Goal: Task Accomplishment & Management: Use online tool/utility

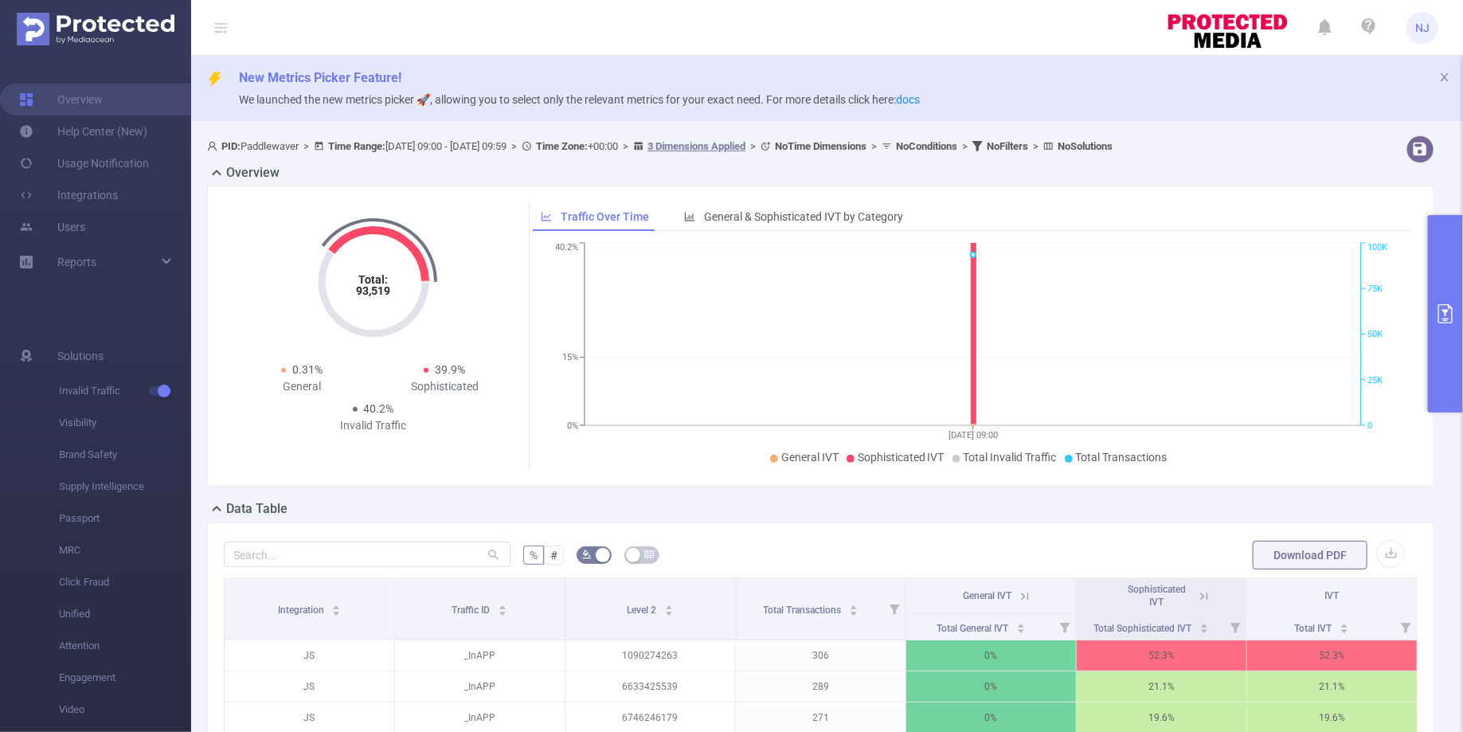
scroll to position [341, 0]
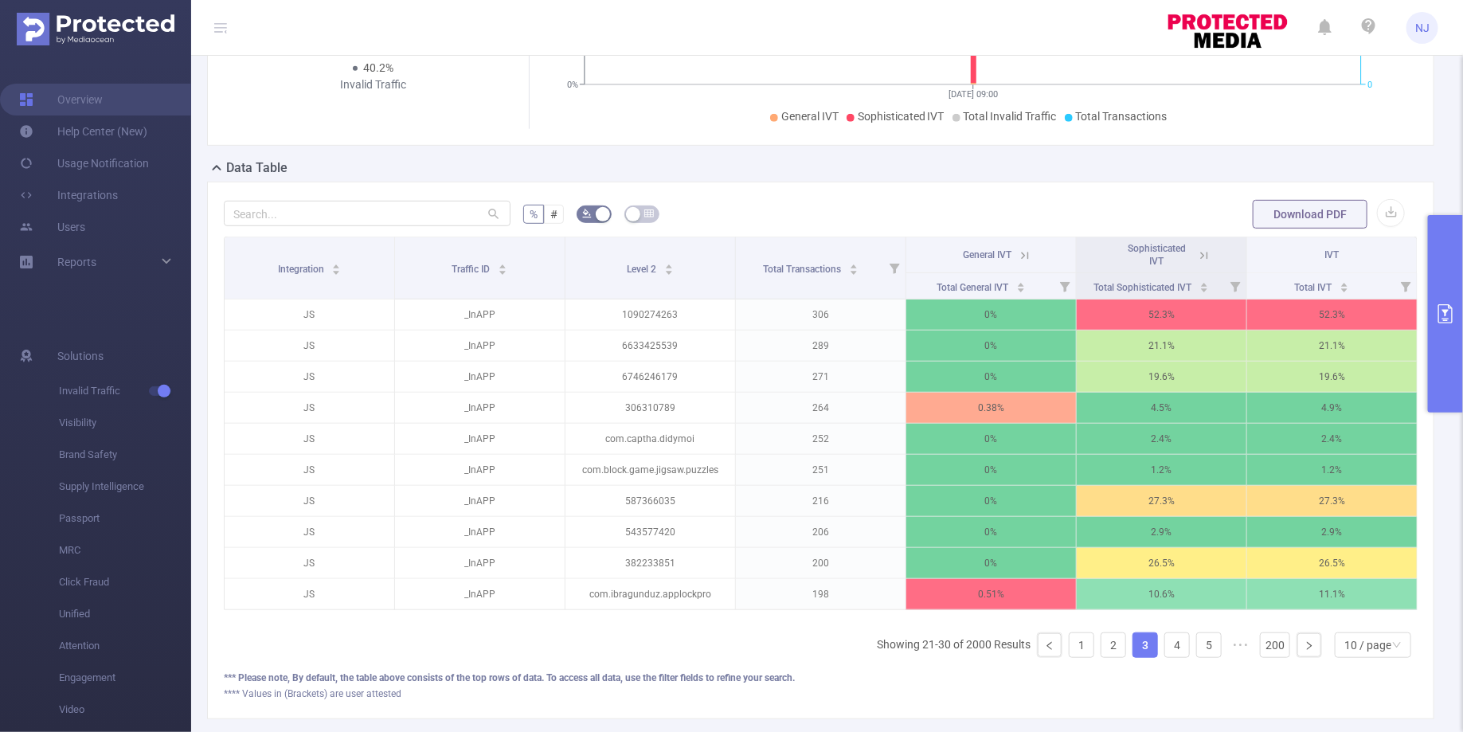
click at [1102, 640] on ul "Showing 21-30 of 2000 Results 1 2 3 4 5 ••• 200 10 / page" at bounding box center [1147, 644] width 541 height 25
click at [1085, 643] on link "1" at bounding box center [1082, 645] width 24 height 24
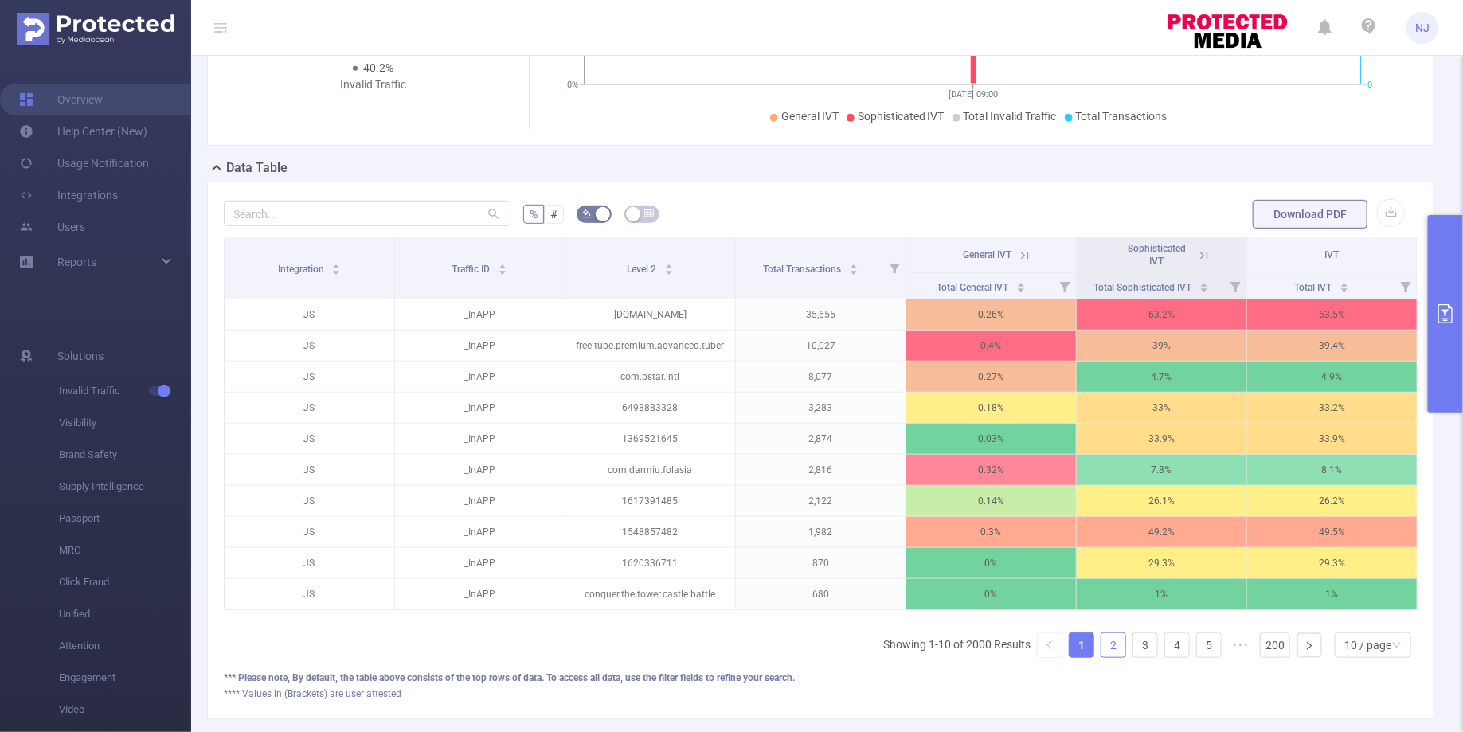
click at [1112, 642] on link "2" at bounding box center [1114, 645] width 24 height 24
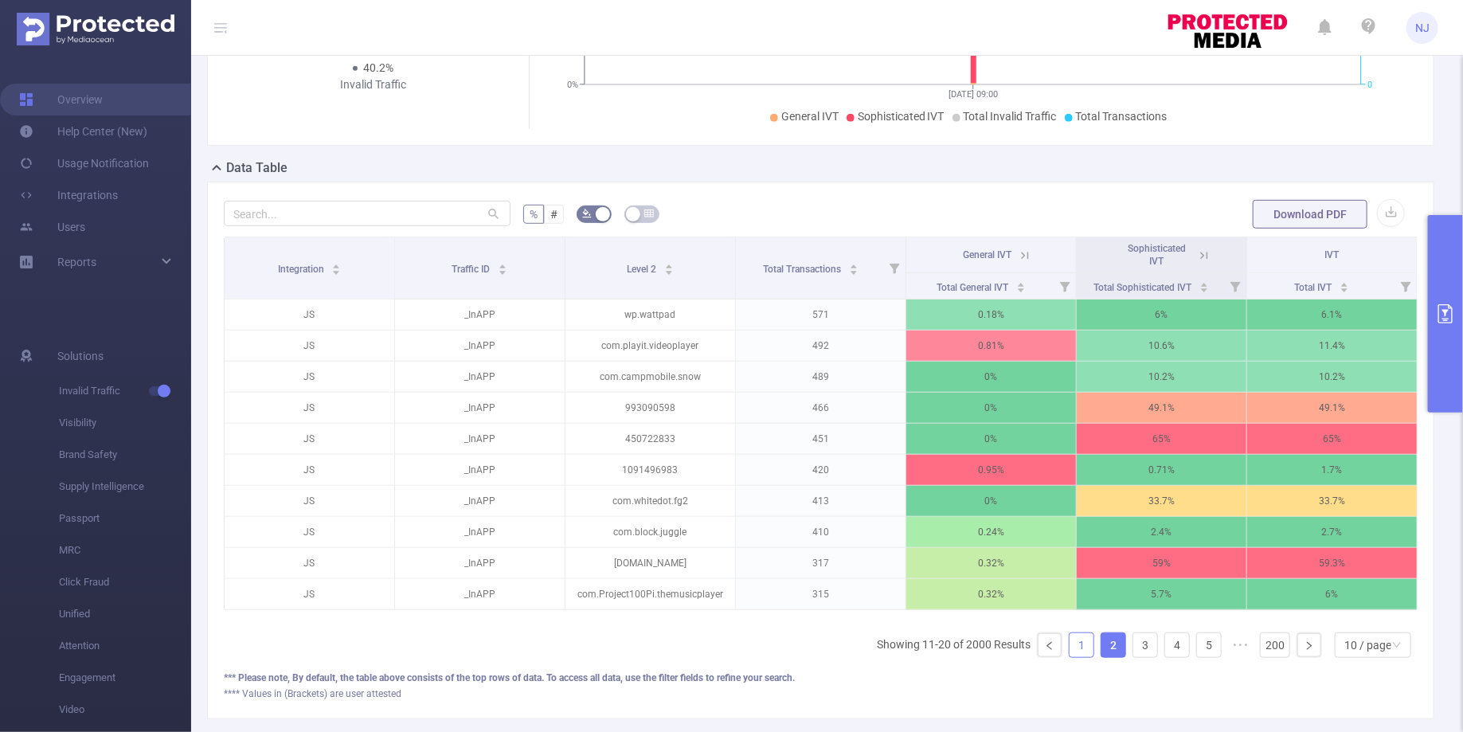
click at [1087, 644] on link "1" at bounding box center [1082, 645] width 24 height 24
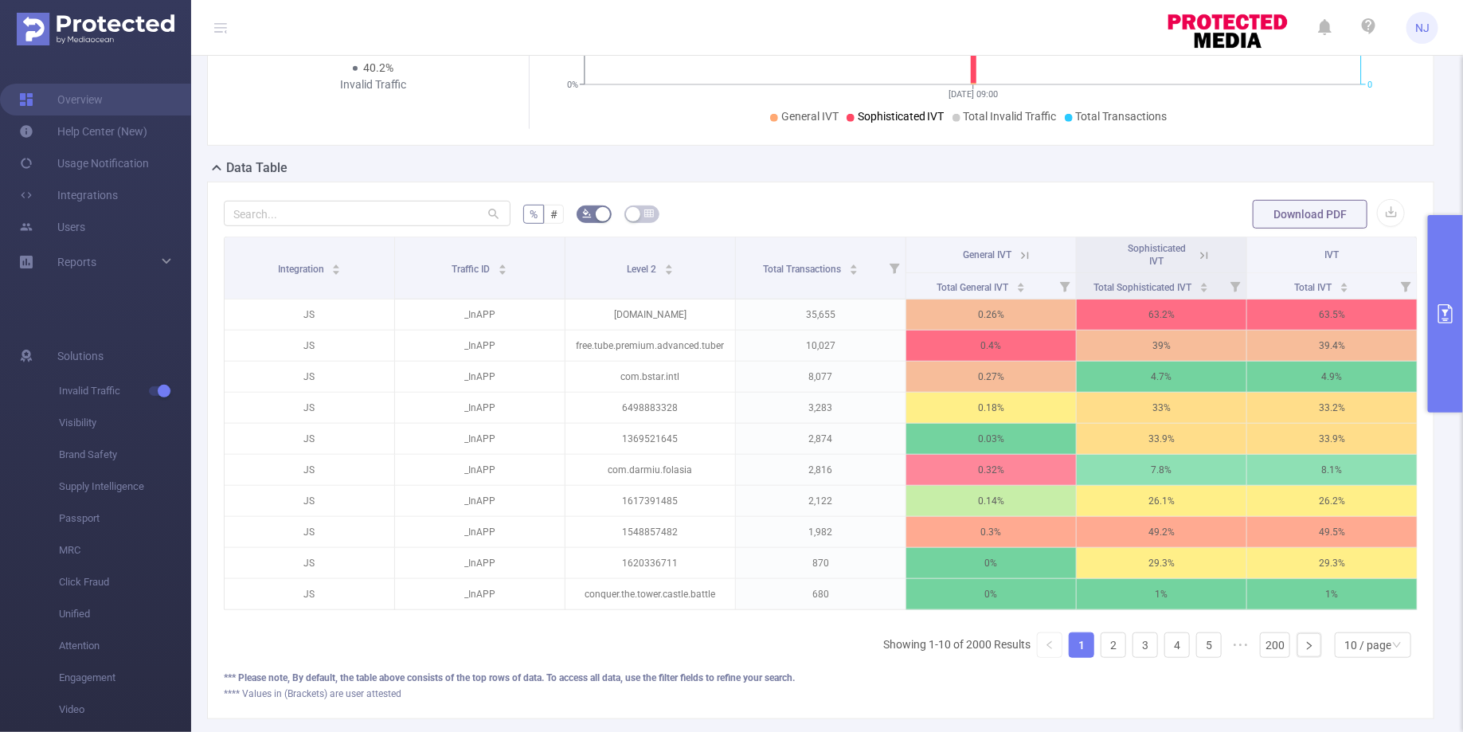
click at [1443, 337] on button "primary" at bounding box center [1445, 314] width 35 height 198
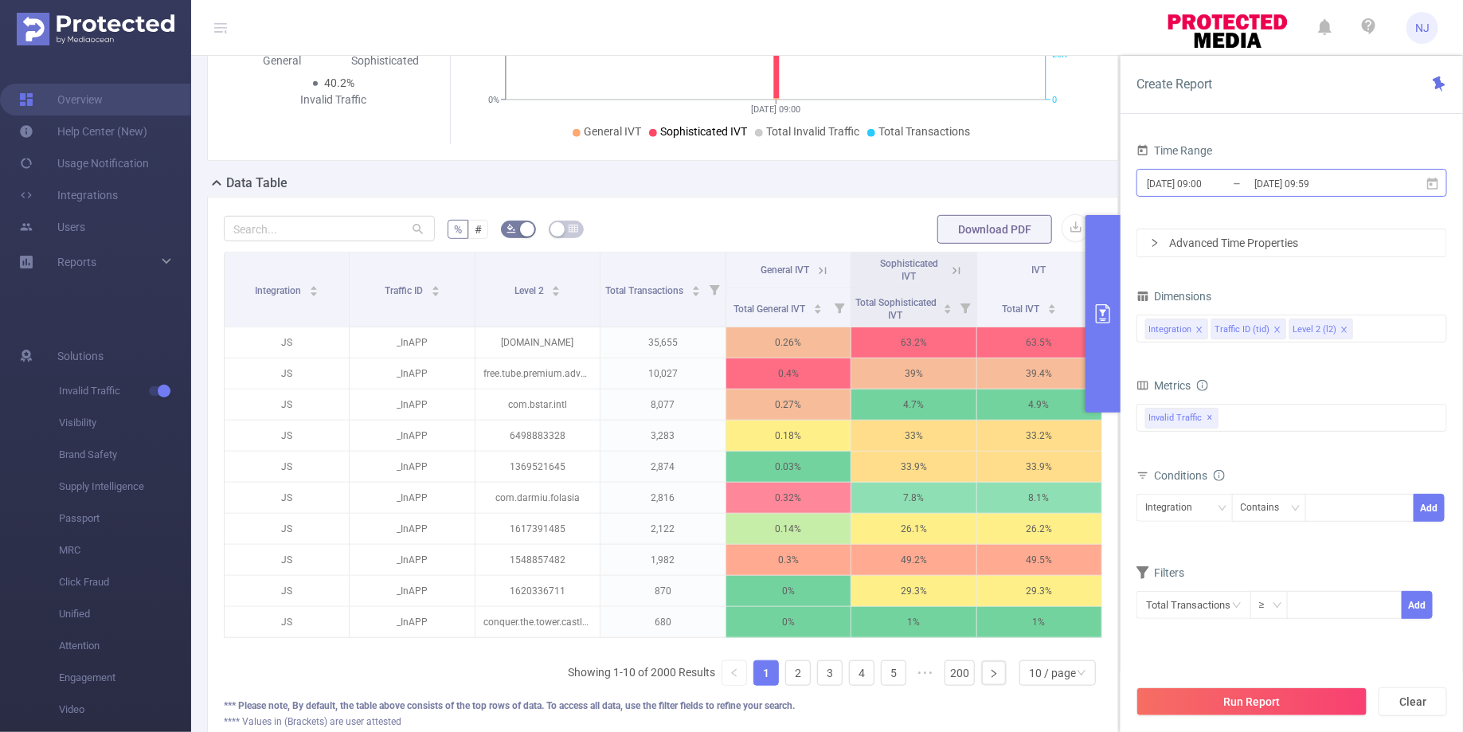
click at [1196, 181] on input "[DATE] 09:00" at bounding box center [1209, 184] width 129 height 22
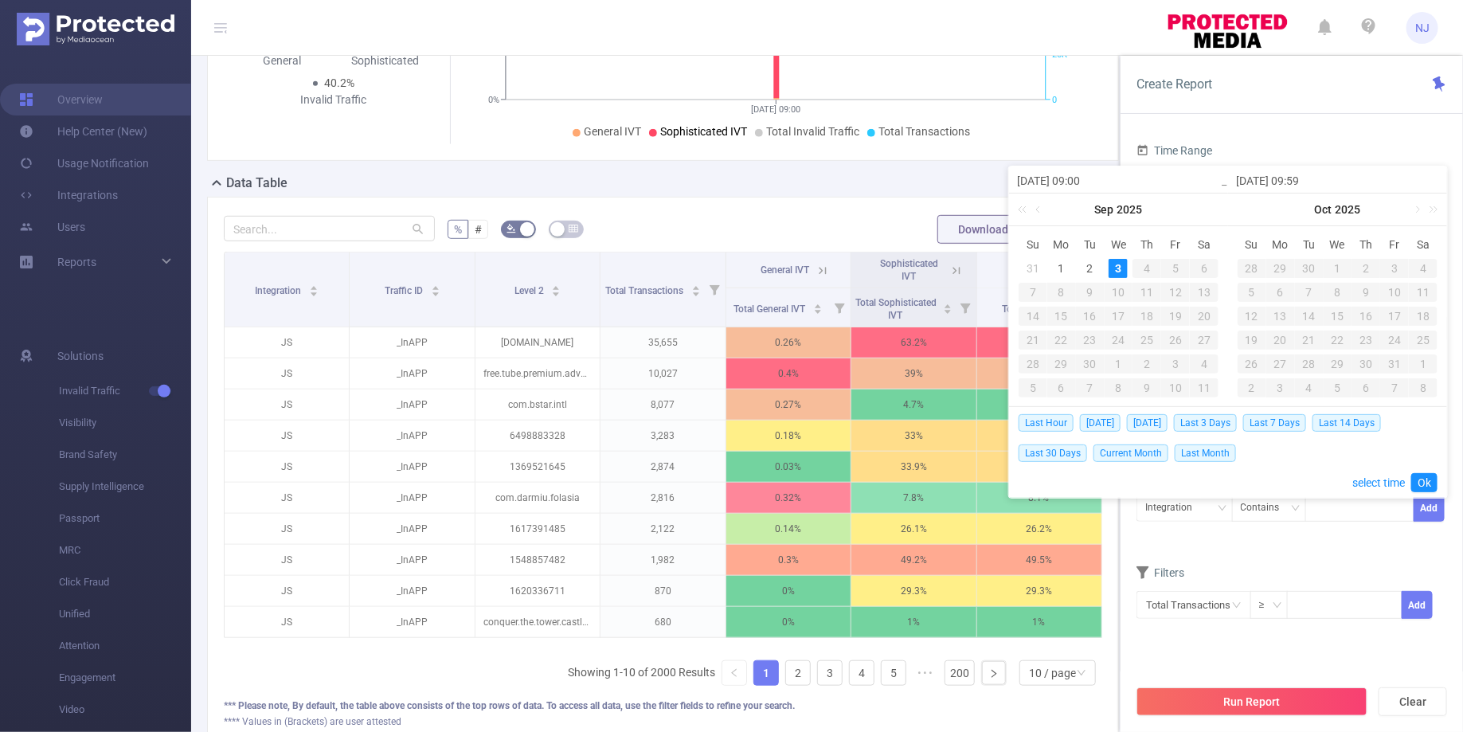
click at [1224, 180] on div "[DATE] 09:00" at bounding box center [1118, 179] width 219 height 27
click at [1087, 182] on input "[DATE] 09:00" at bounding box center [1118, 180] width 203 height 19
type input "[DATE] 0:00"
type input "[DATE] 01:00"
click at [1307, 182] on input "[DATE] 09:59" at bounding box center [1337, 180] width 203 height 19
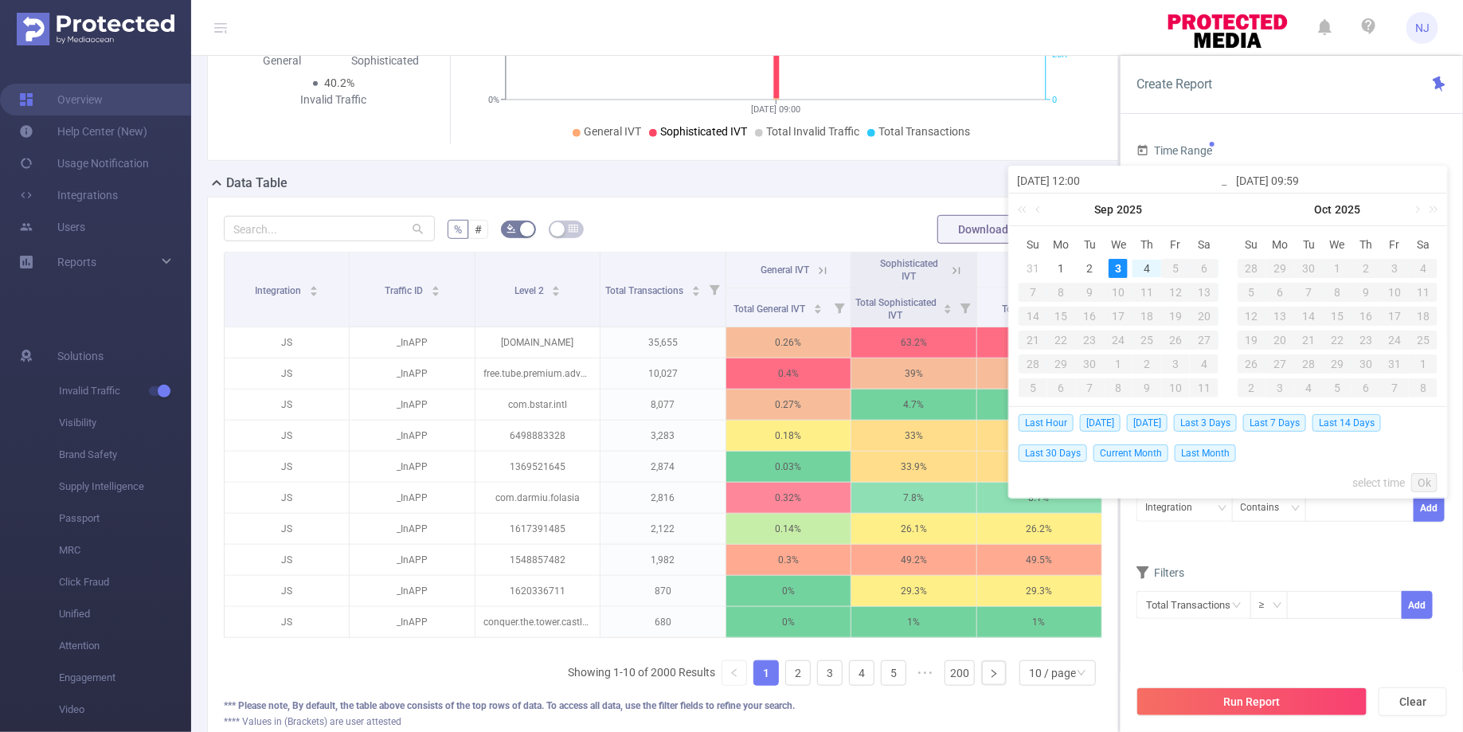
type input "[DATE] 01:00"
type input "[DATE] 1:59"
type input "[DATE] 12:59"
click at [1425, 482] on link "Ok" at bounding box center [1424, 482] width 26 height 19
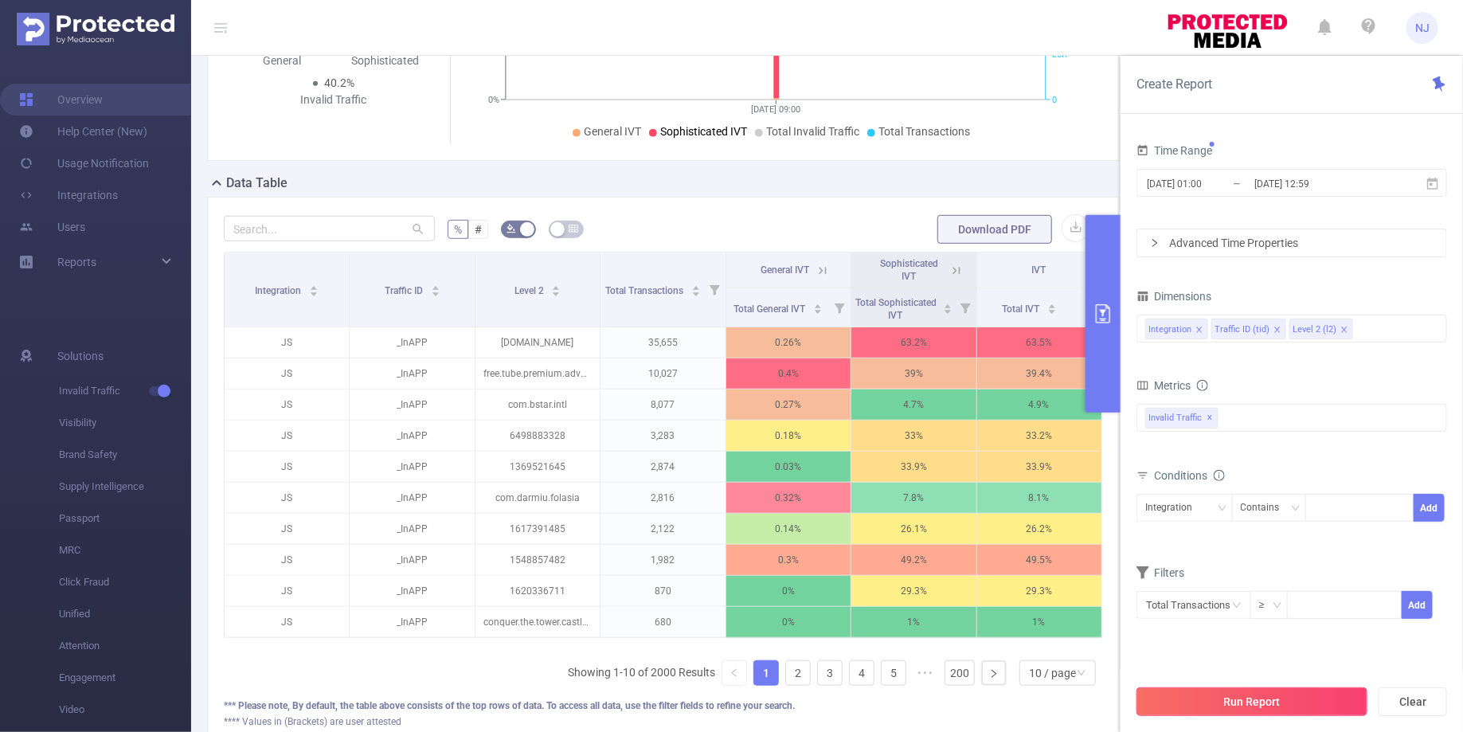
click at [1253, 694] on button "Run Report" at bounding box center [1252, 701] width 231 height 29
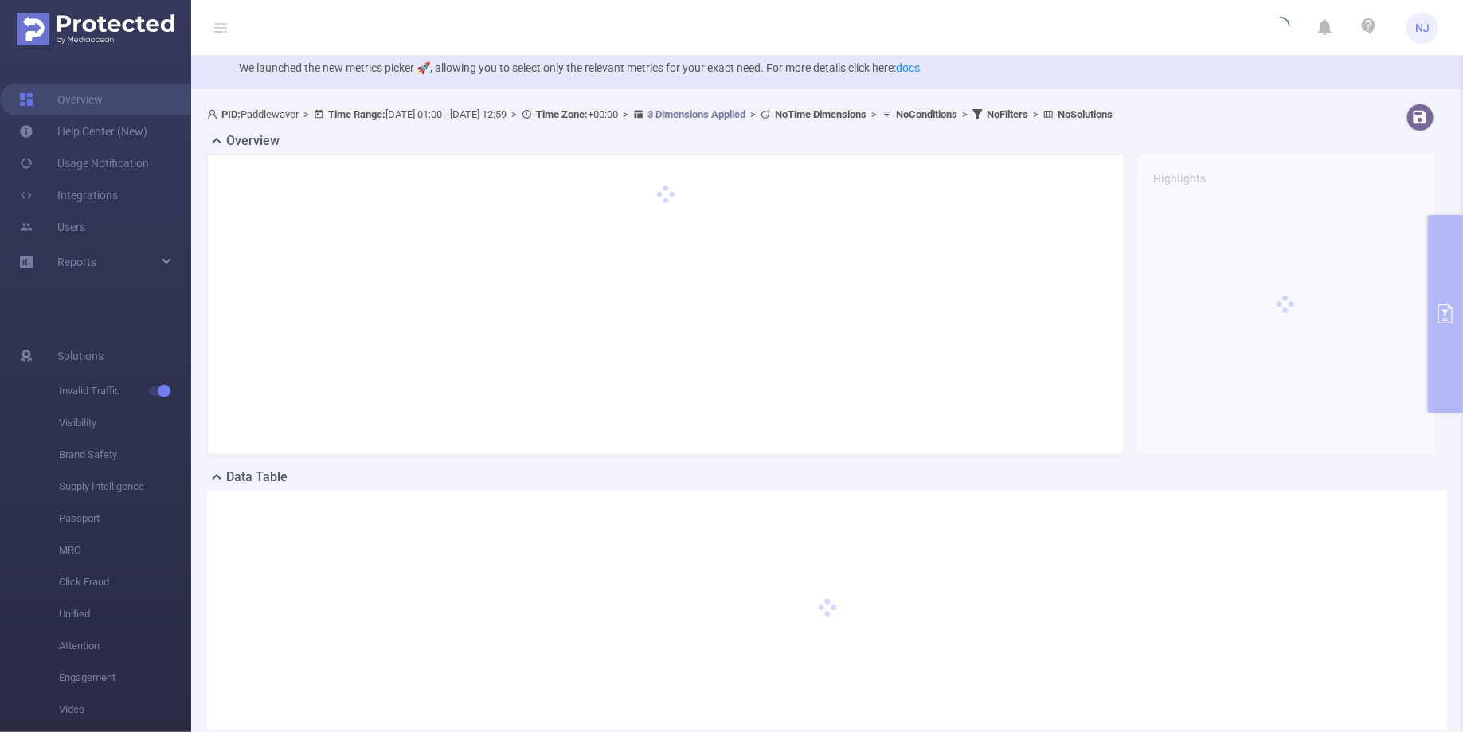
scroll to position [31, 0]
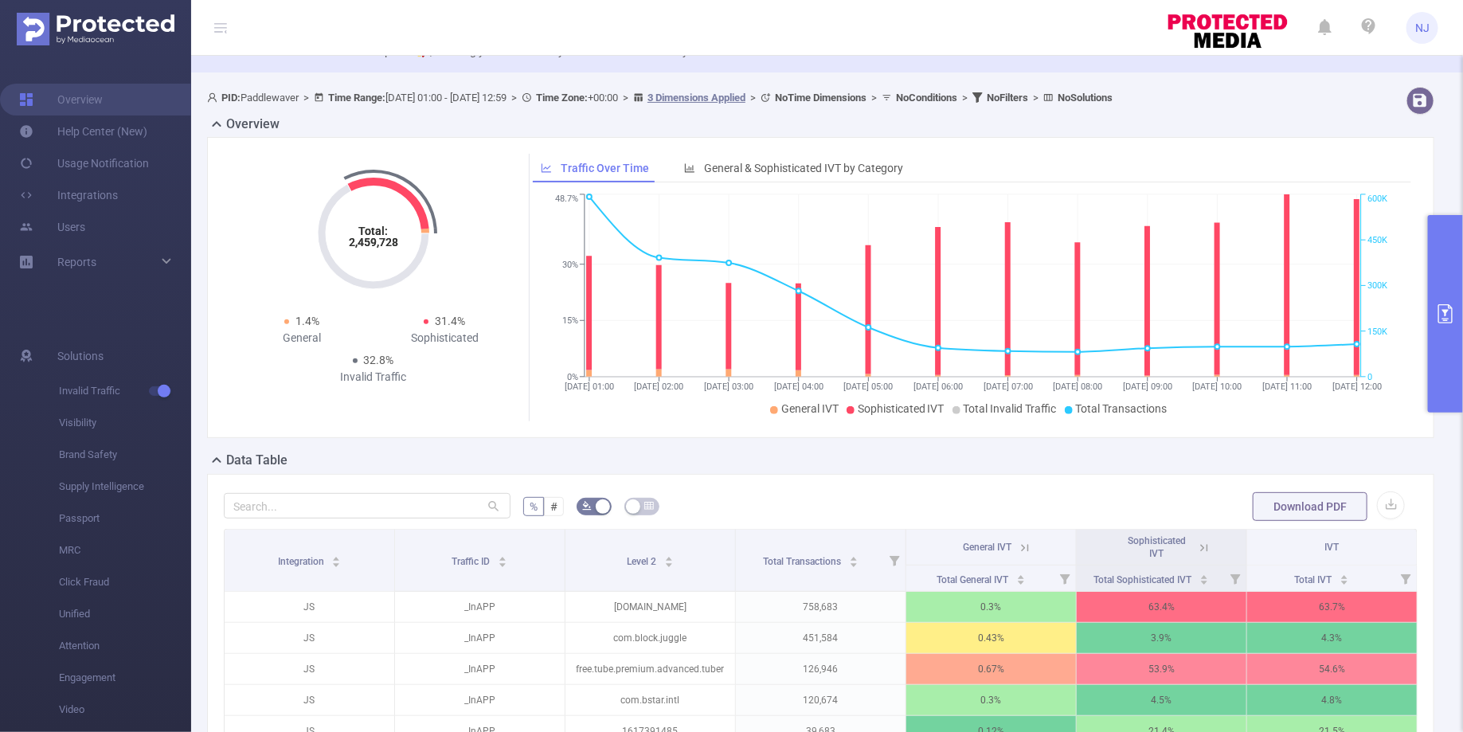
scroll to position [54, 0]
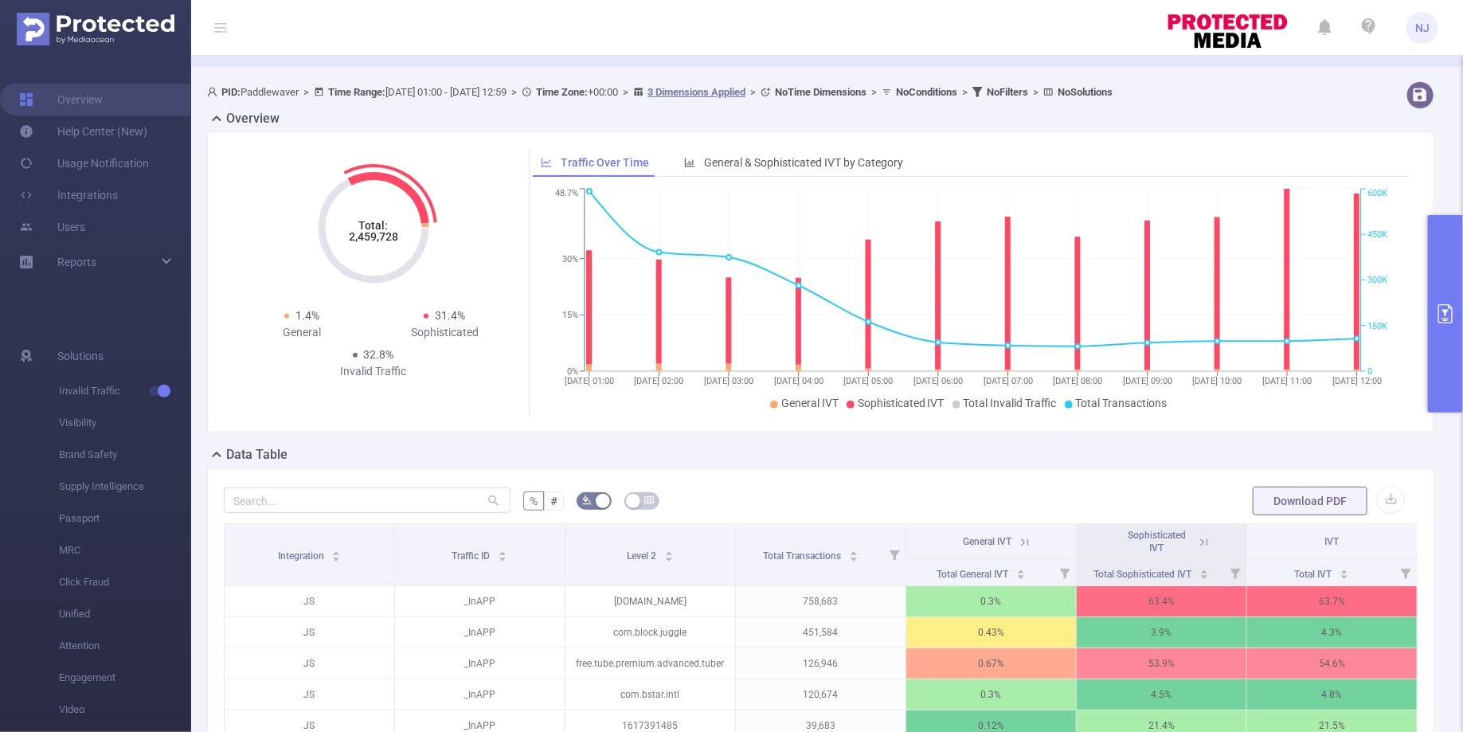
click at [390, 266] on icon "Total: 2,459,728" at bounding box center [373, 227] width 159 height 159
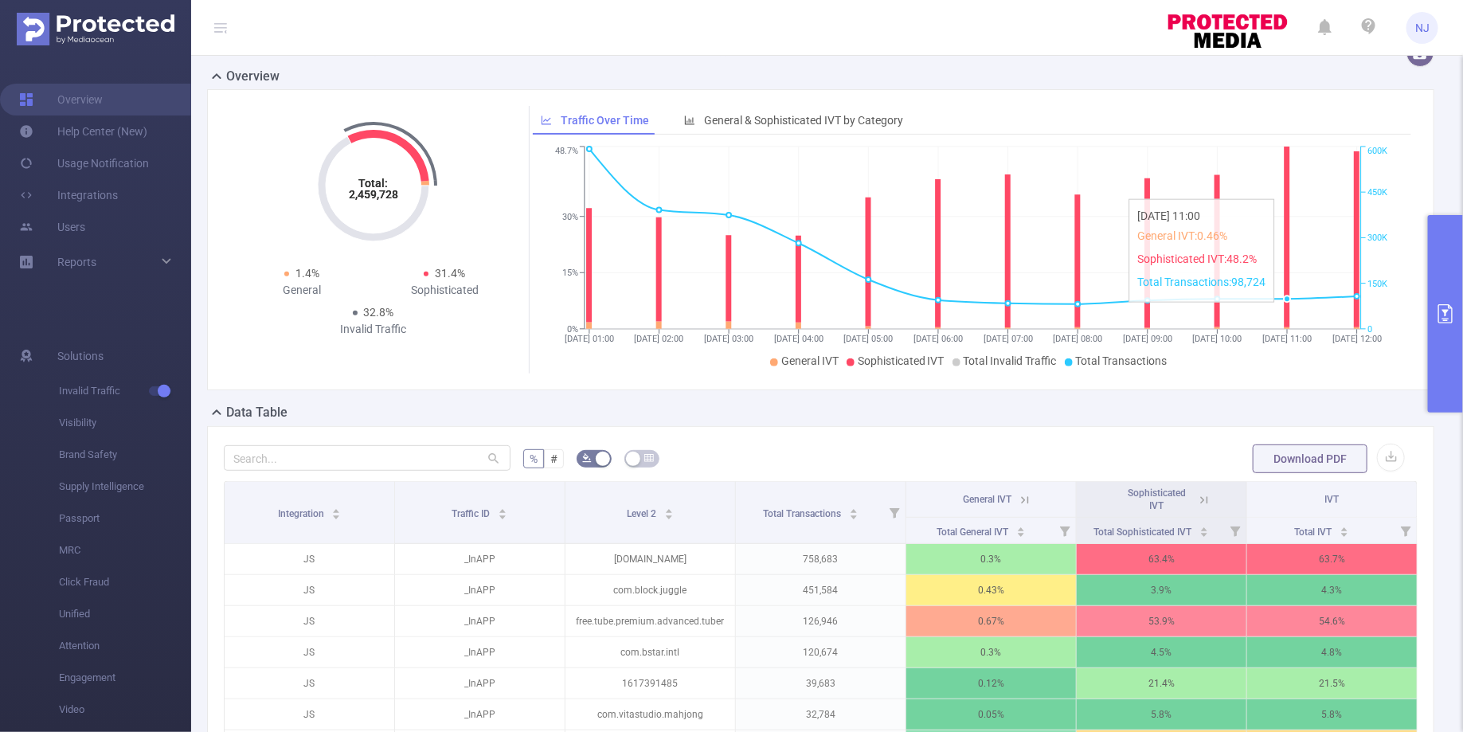
scroll to position [80, 0]
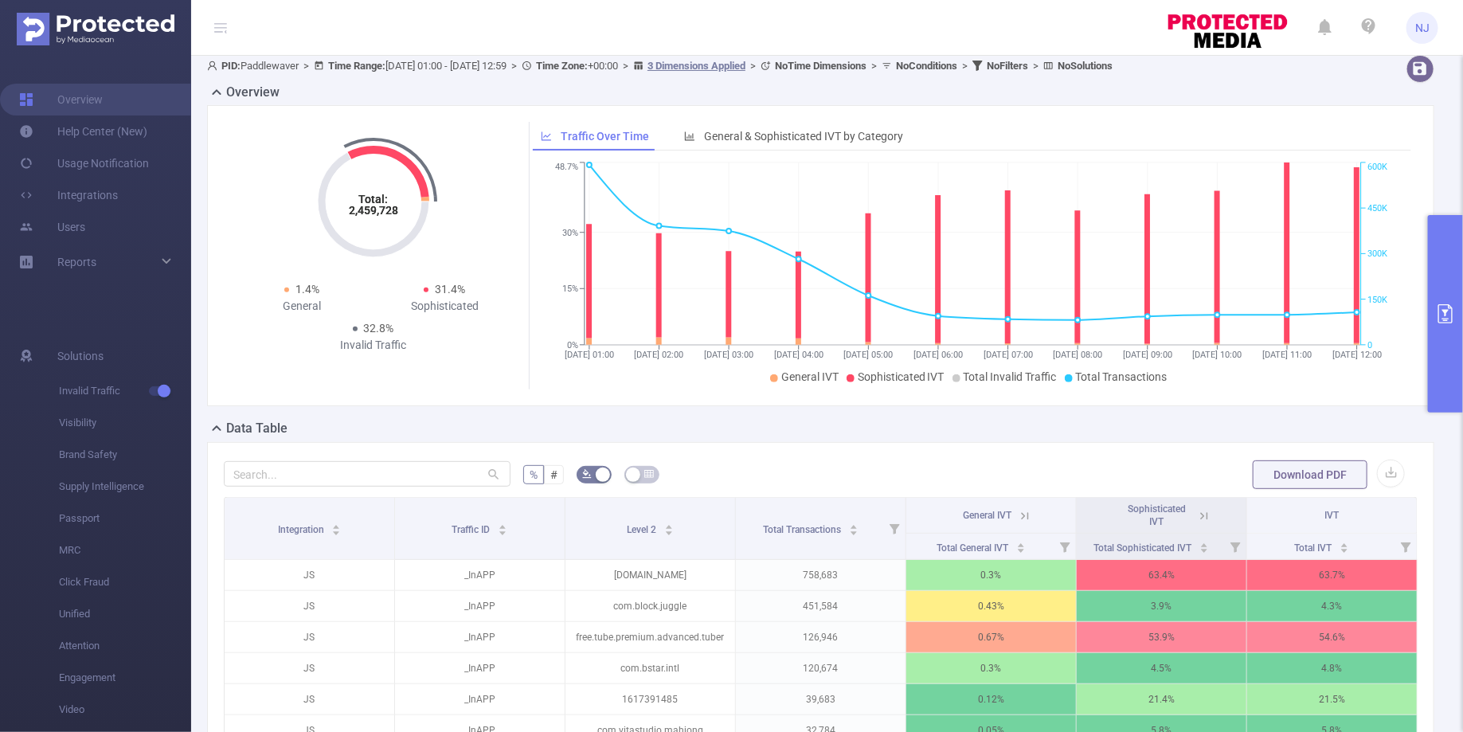
click at [1433, 315] on button "primary" at bounding box center [1445, 314] width 35 height 198
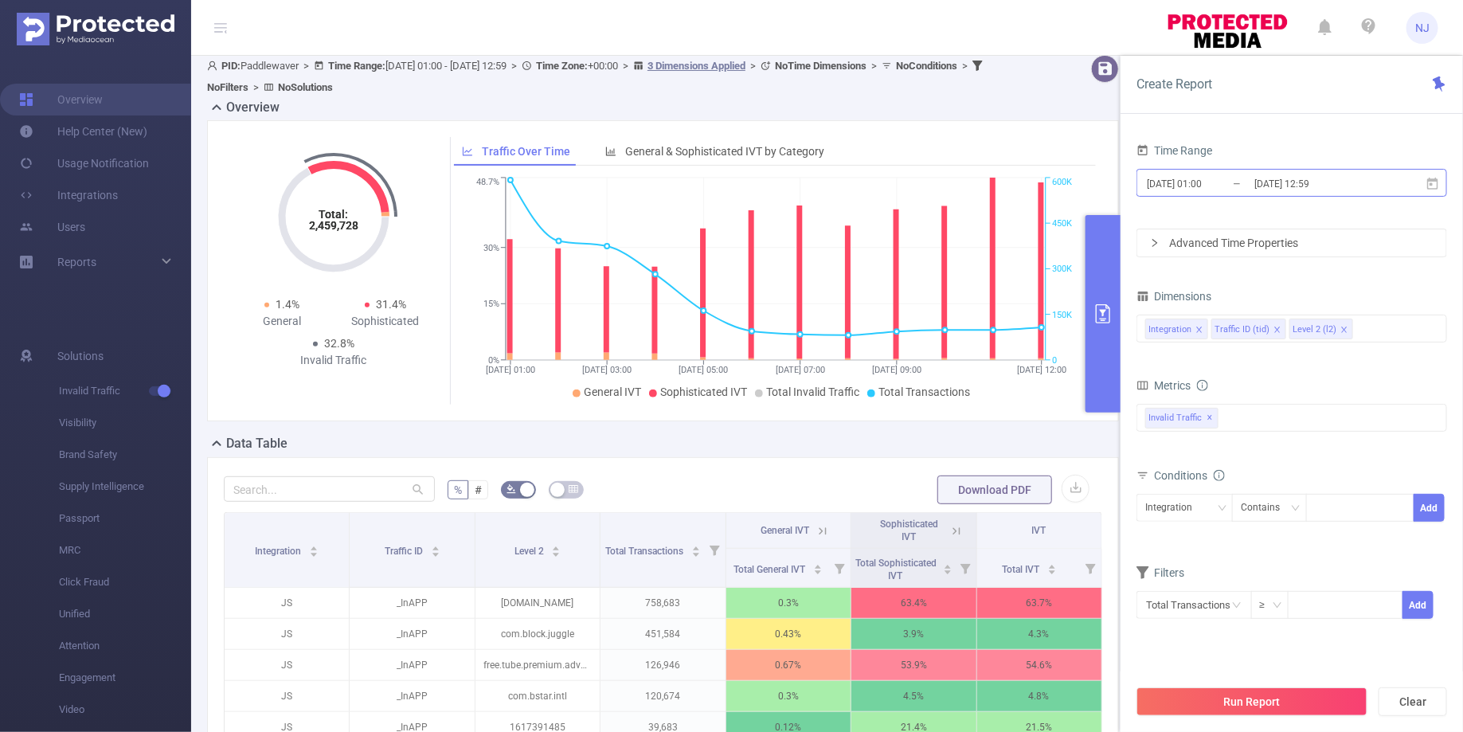
click at [1204, 174] on input "[DATE] 01:00" at bounding box center [1209, 184] width 129 height 22
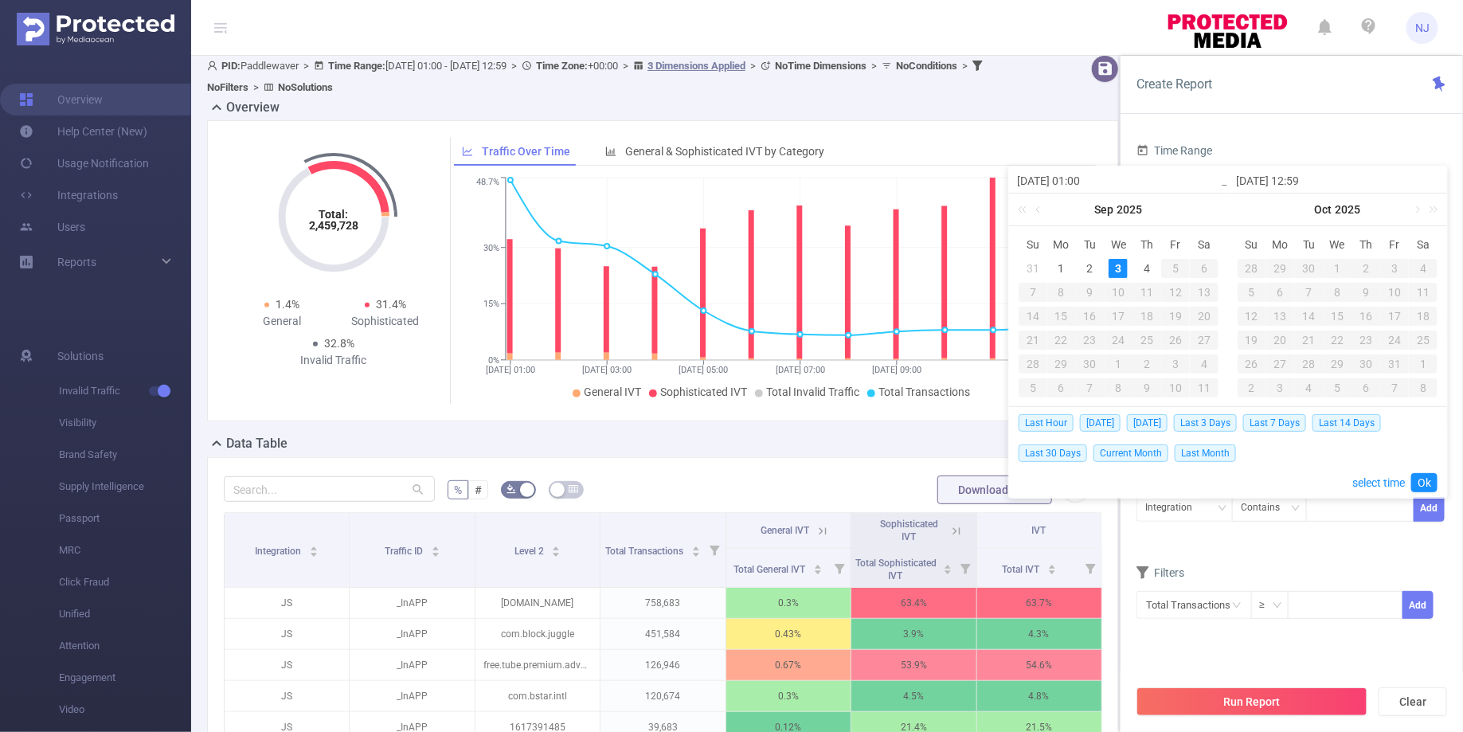
click at [1201, 170] on div "[DATE] 01:00" at bounding box center [1118, 179] width 219 height 27
click at [1228, 135] on div "Time Range [DATE] 01:00 _ [DATE] 12:59 Advanced Time Properties Dimensions Inte…" at bounding box center [1292, 441] width 343 height 636
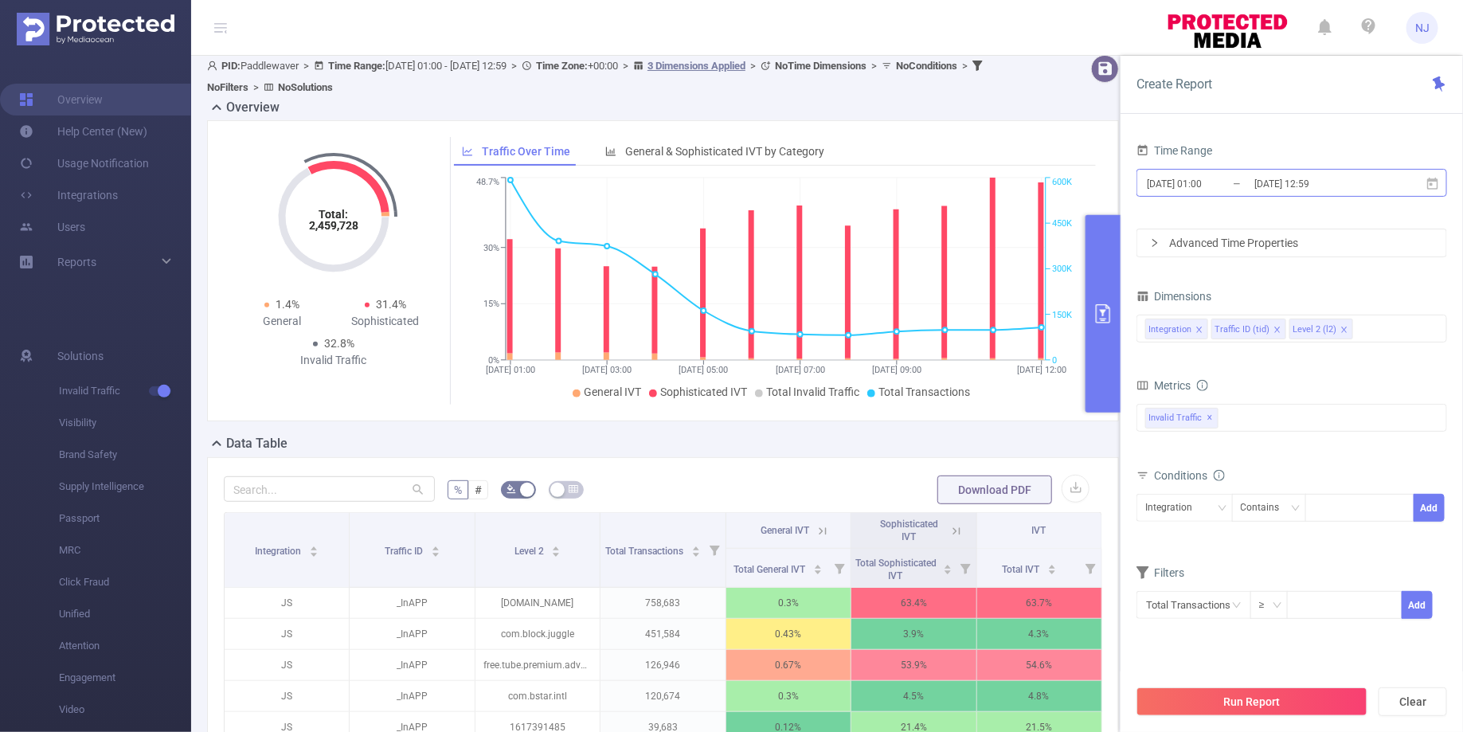
click at [1211, 186] on input "[DATE] 01:00" at bounding box center [1209, 184] width 129 height 22
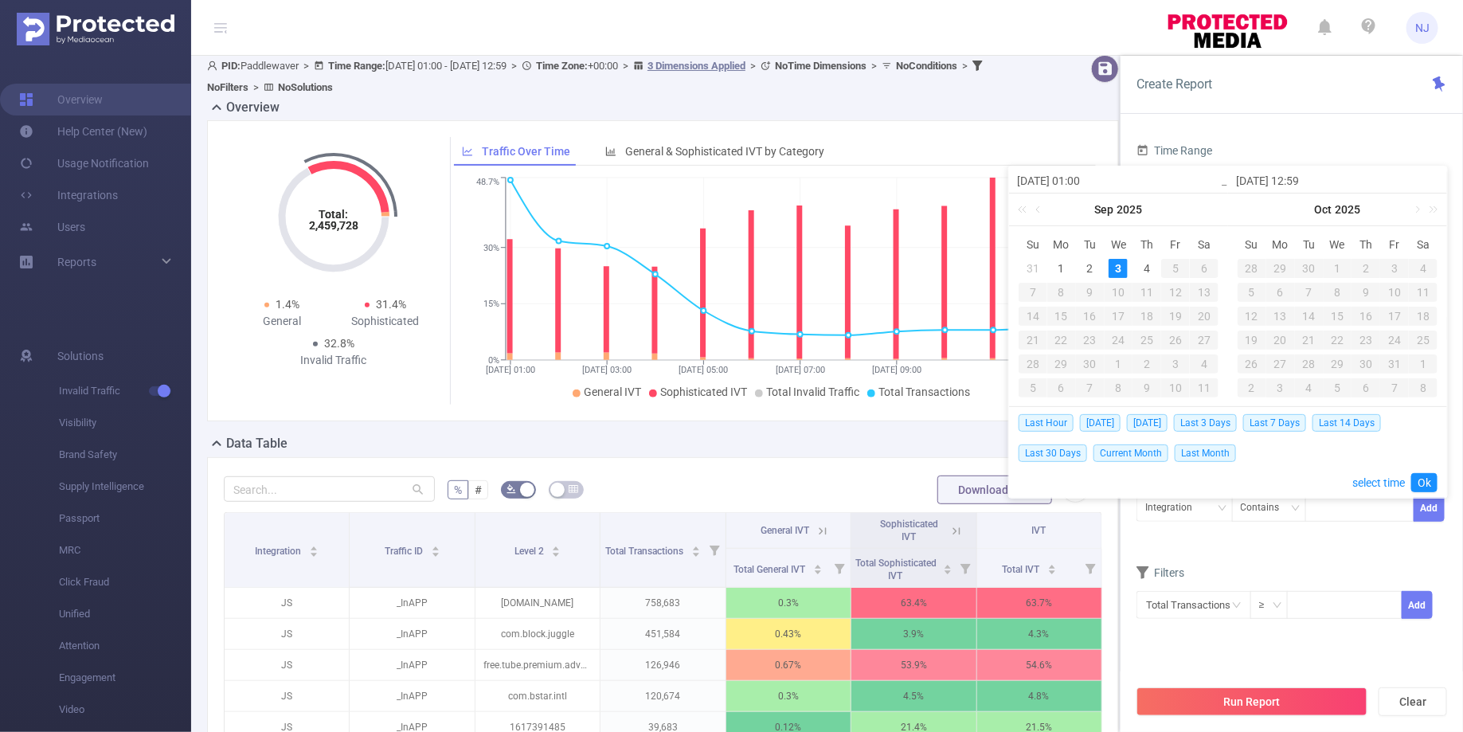
click at [1084, 184] on input "[DATE] 01:00" at bounding box center [1118, 180] width 203 height 19
type input "[DATE] 1:00"
type input "[DATE] 12:00"
click at [1423, 480] on link "Ok" at bounding box center [1424, 482] width 26 height 19
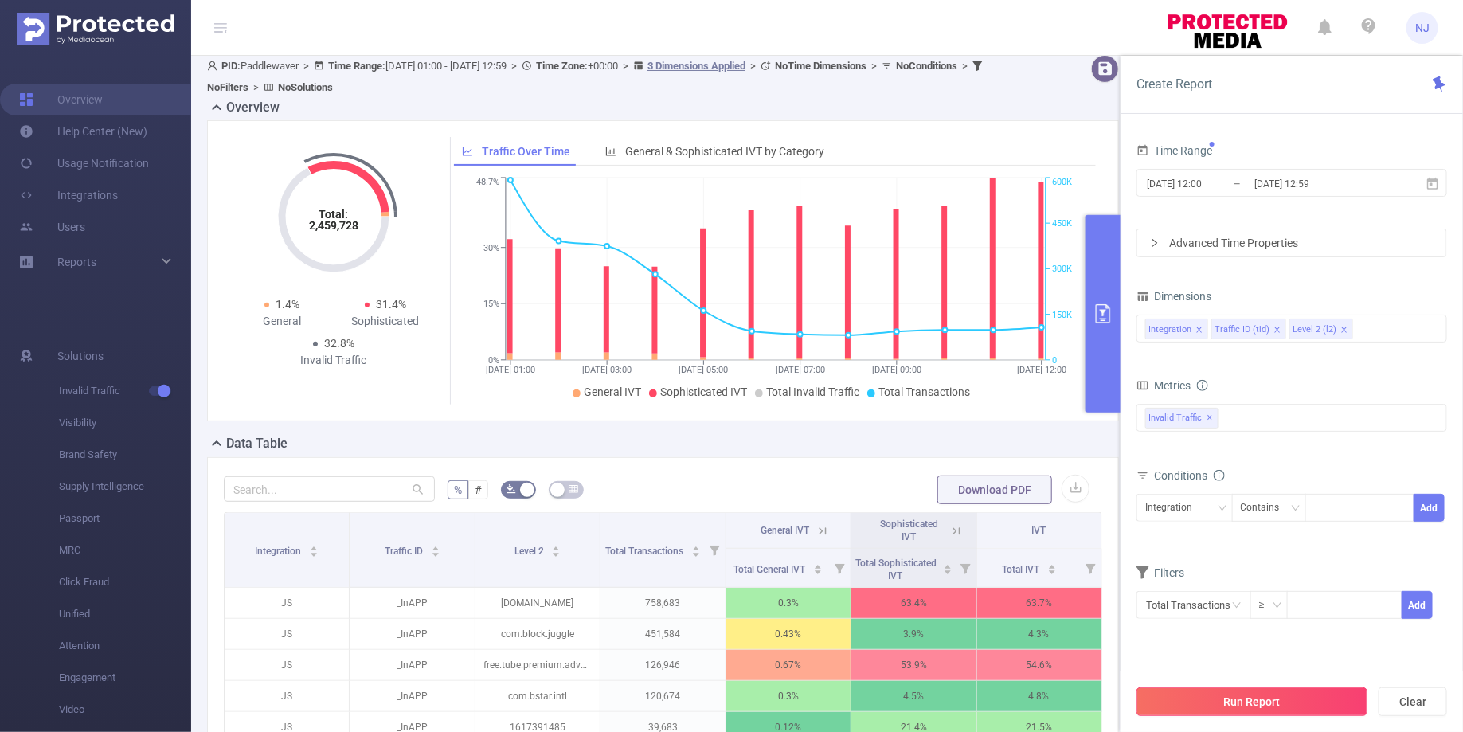
click at [1251, 702] on button "Run Report" at bounding box center [1252, 701] width 231 height 29
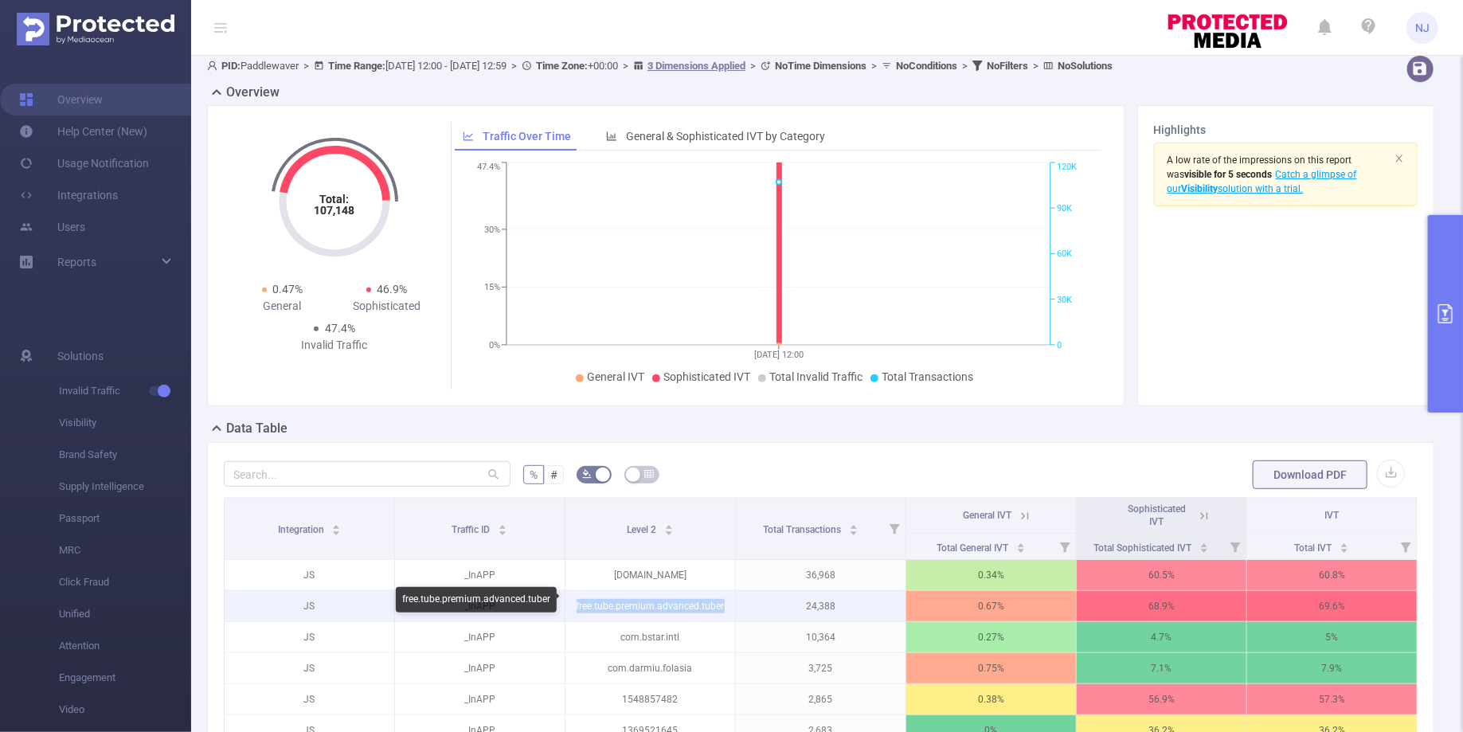
drag, startPoint x: 729, startPoint y: 604, endPoint x: 575, endPoint y: 605, distance: 153.7
click at [575, 605] on p "free.tube.premium.advanced.tuber" at bounding box center [651, 606] width 170 height 30
copy p "free.tube.premium.advanced.tuber"
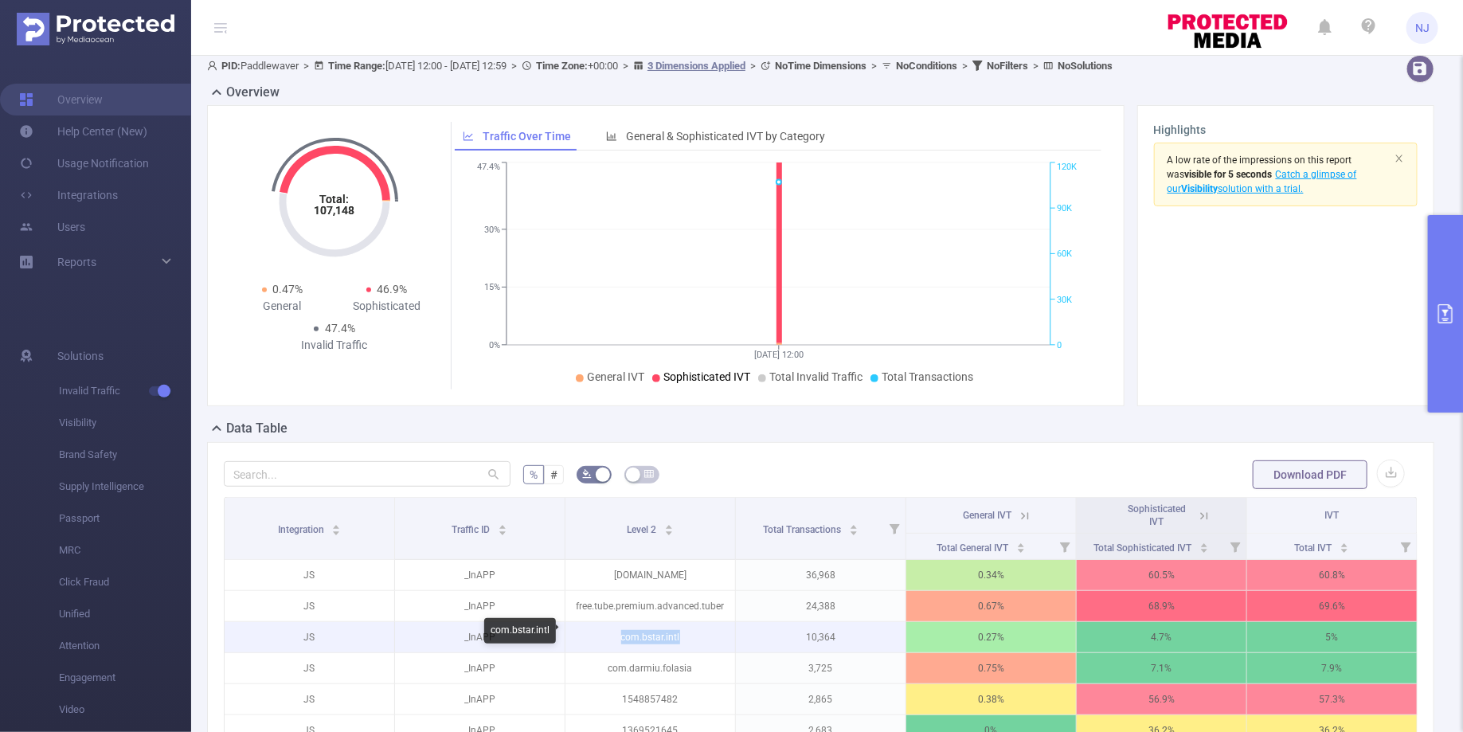
drag, startPoint x: 683, startPoint y: 636, endPoint x: 612, endPoint y: 636, distance: 71.7
click at [612, 636] on p "com.bstar.intl" at bounding box center [651, 637] width 170 height 30
copy p "com.bstar.intl"
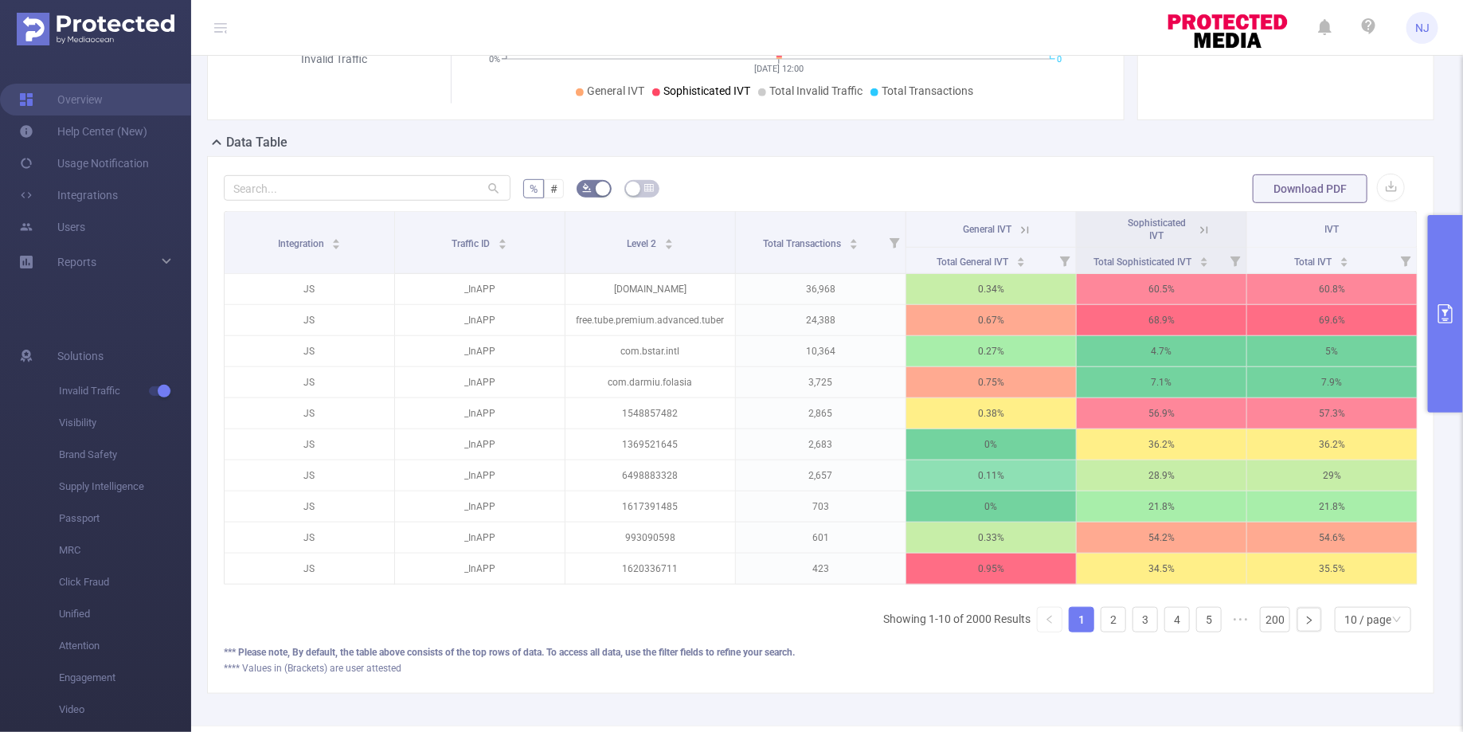
scroll to position [422, 0]
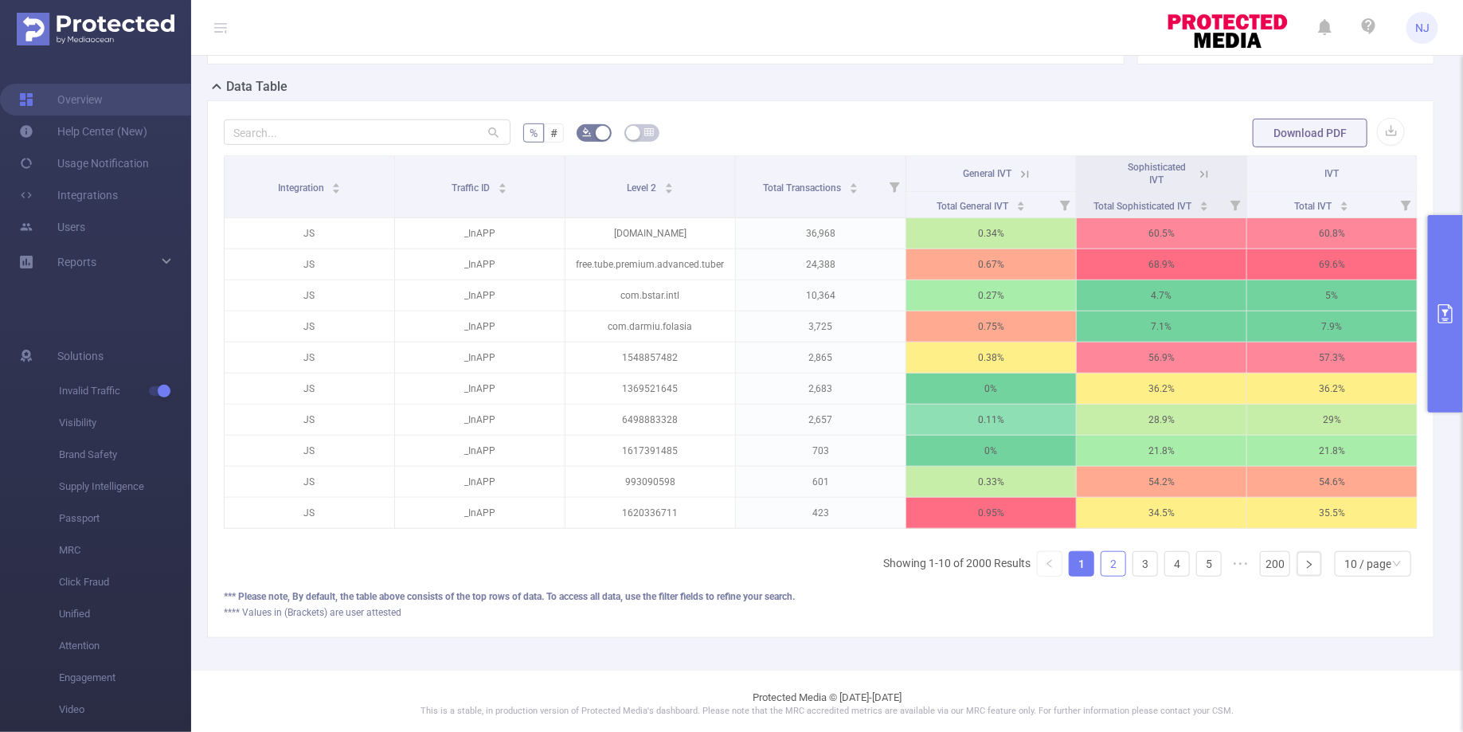
click at [1114, 552] on link "2" at bounding box center [1114, 564] width 24 height 24
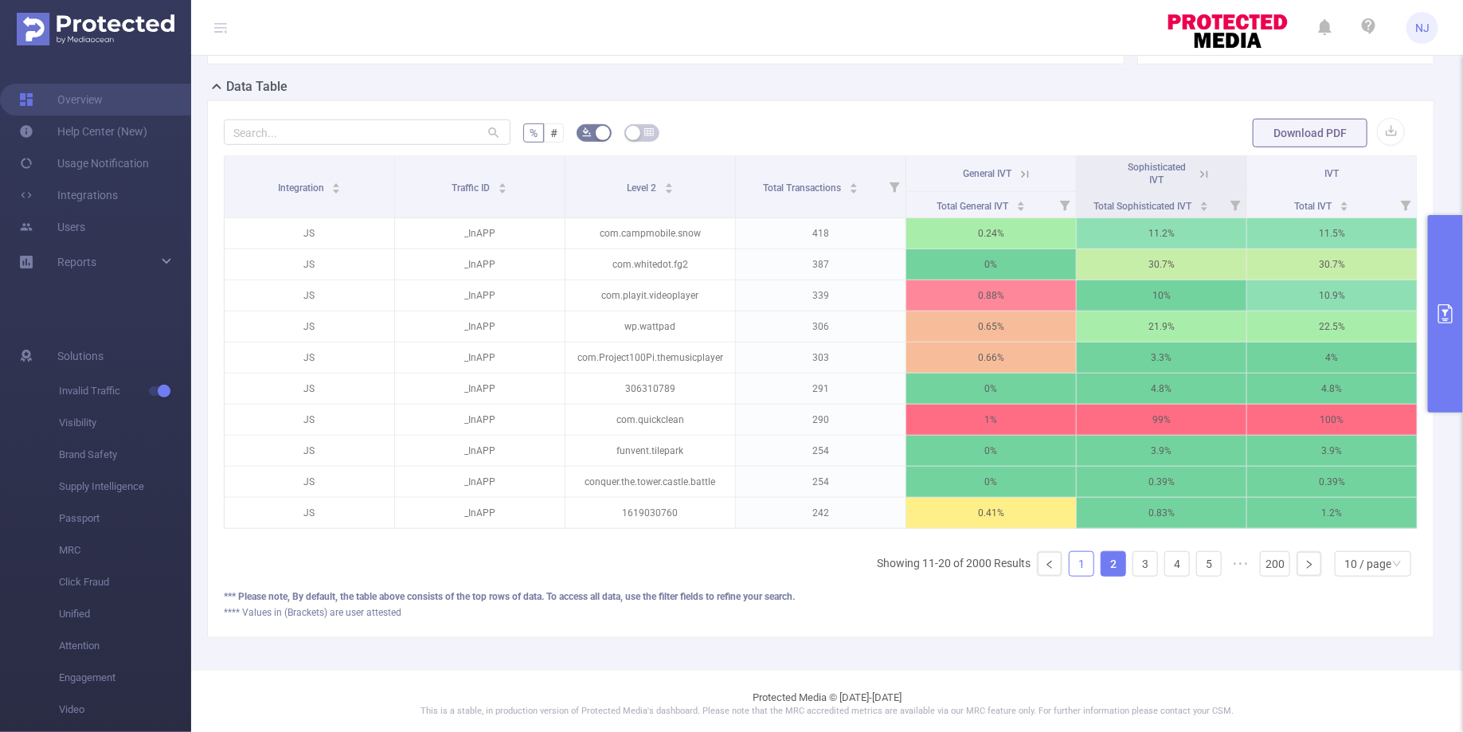
click at [1089, 565] on link "1" at bounding box center [1082, 564] width 24 height 24
